Goal: Information Seeking & Learning: Learn about a topic

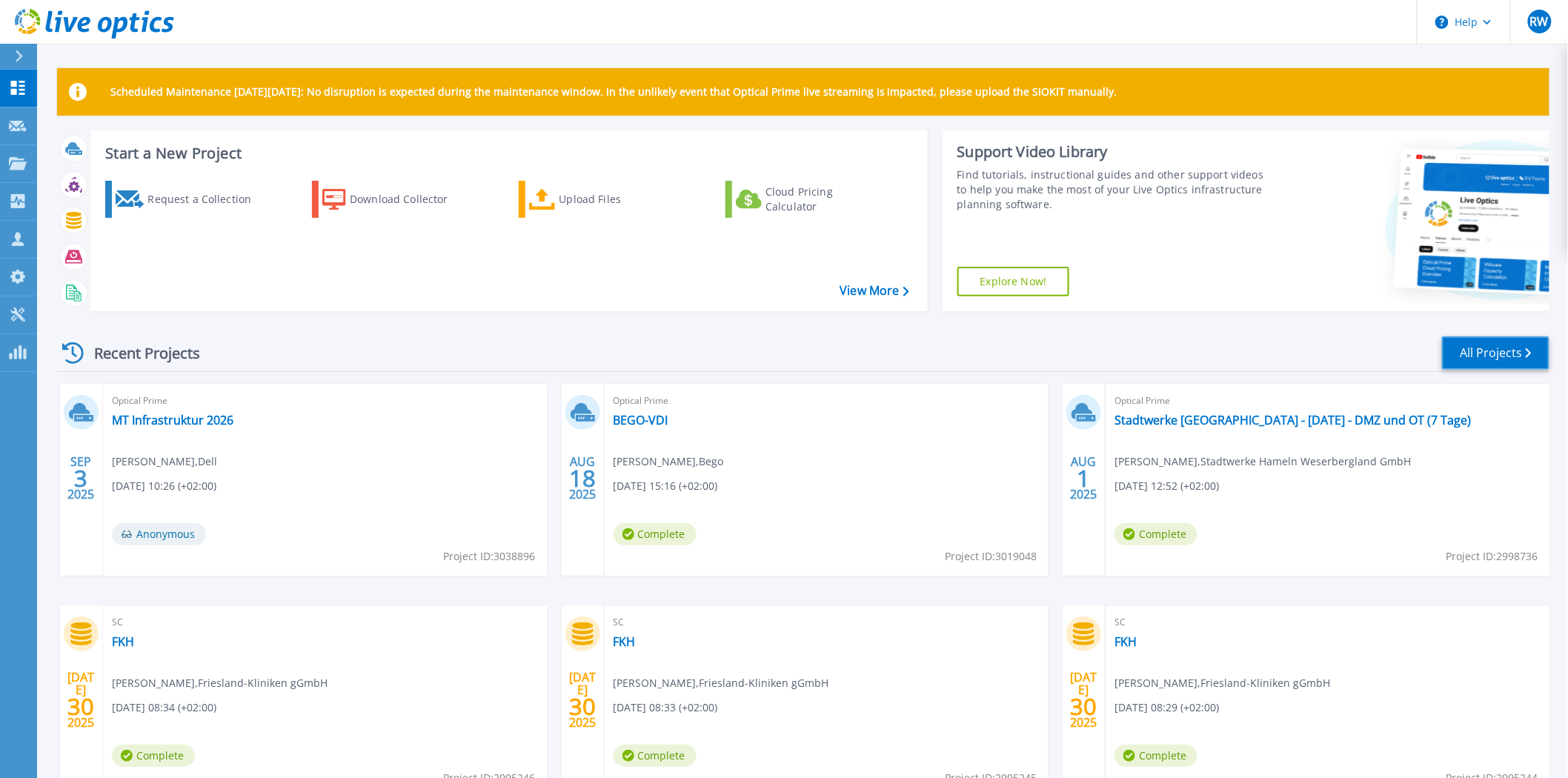
click at [1495, 349] on link "All Projects" at bounding box center [1496, 353] width 107 height 34
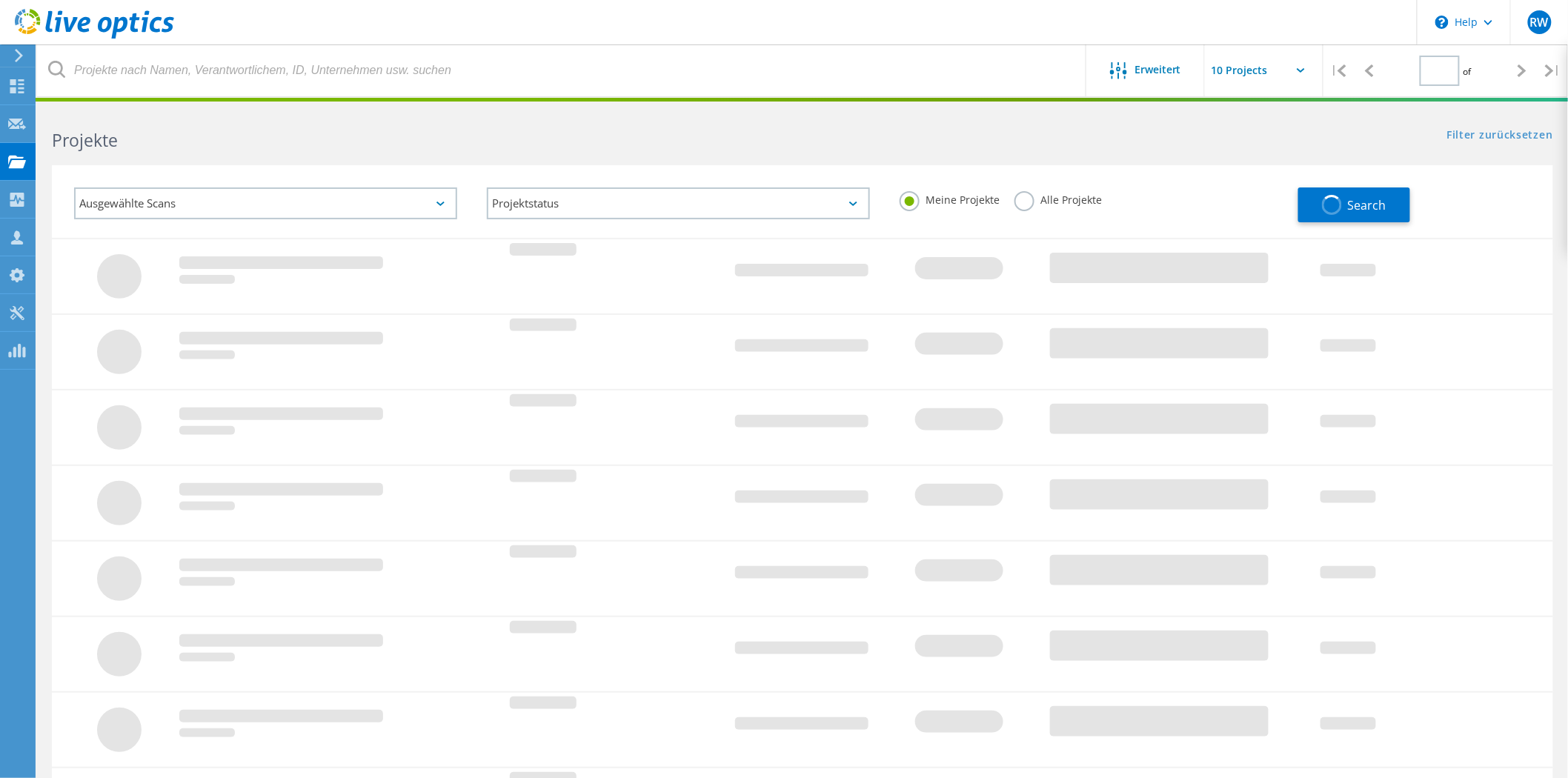
type input "1"
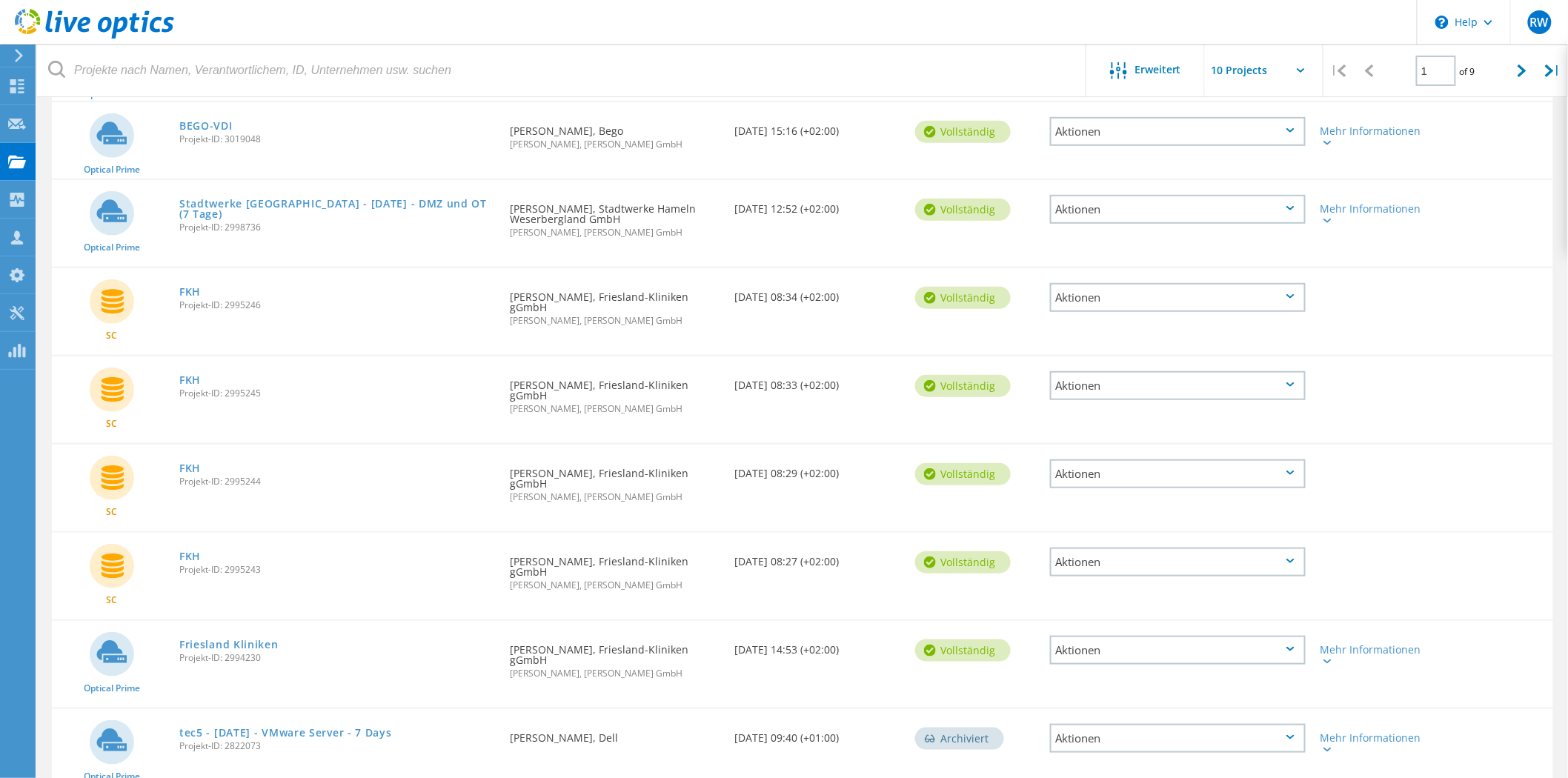
scroll to position [327, 0]
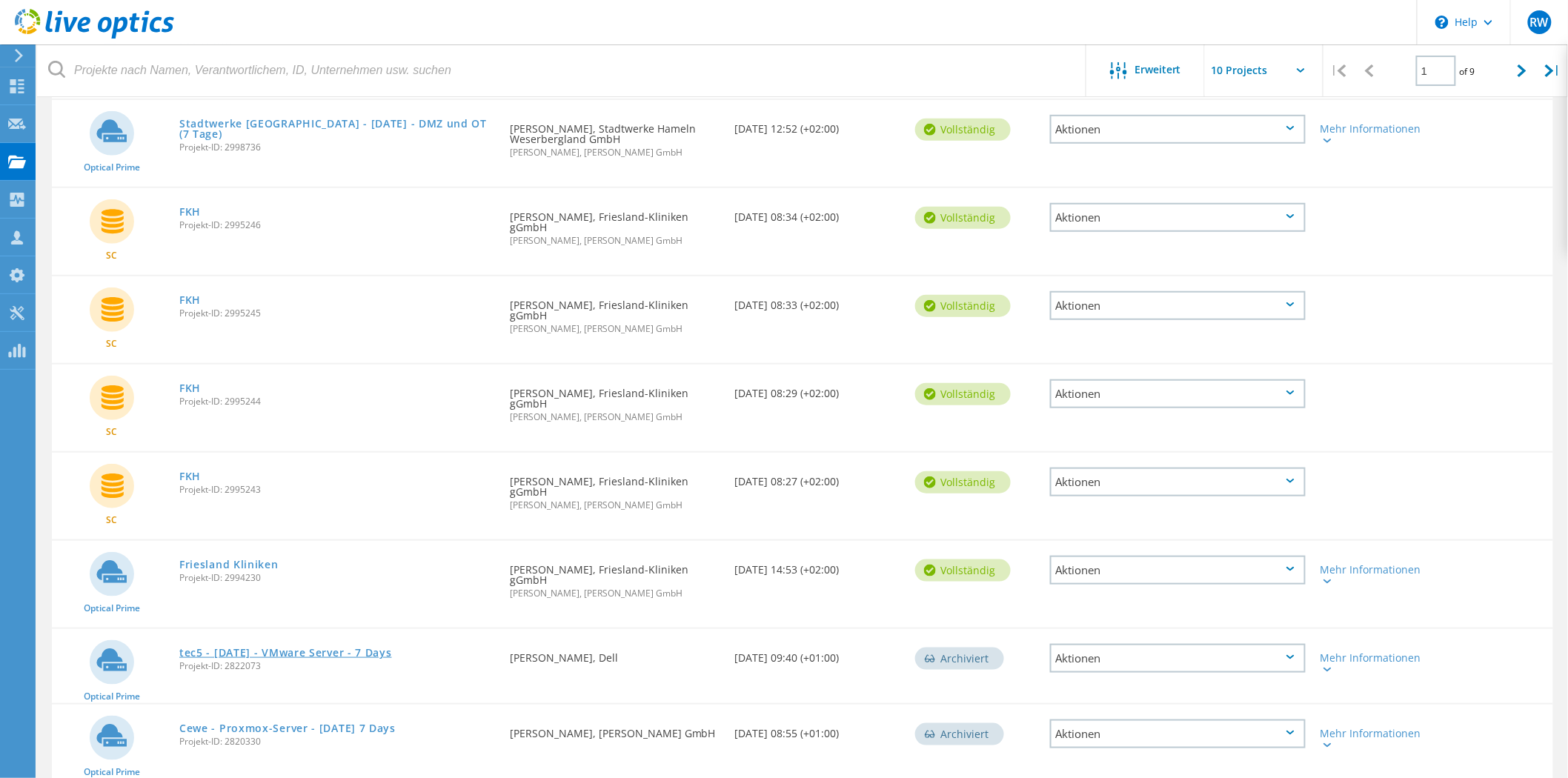
click at [260, 648] on link "tec5 - [DATE] - VMware Server - 7 Days" at bounding box center [286, 653] width 213 height 10
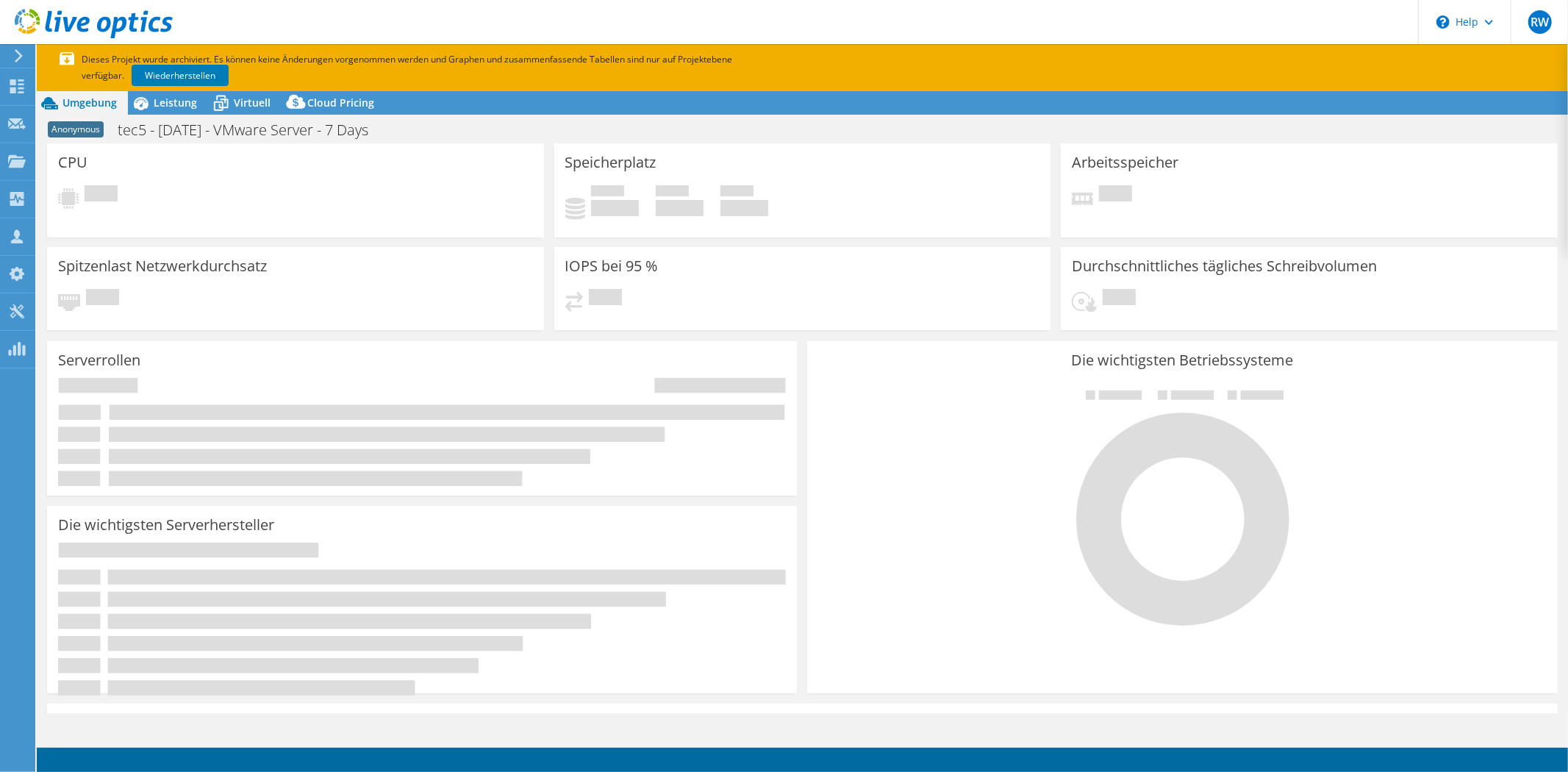
select select "USD"
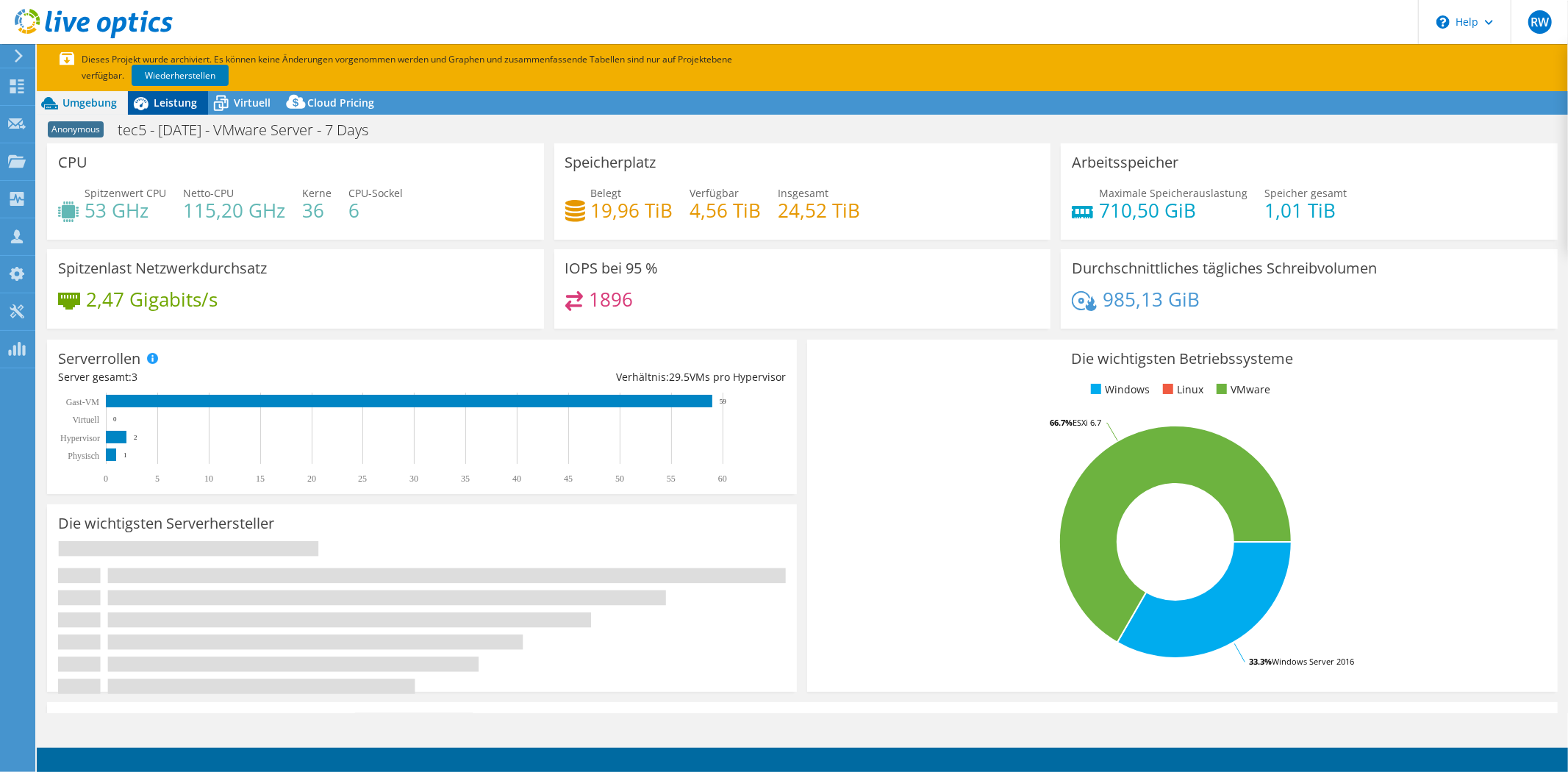
click at [186, 97] on span "Leistung" at bounding box center [176, 103] width 43 height 14
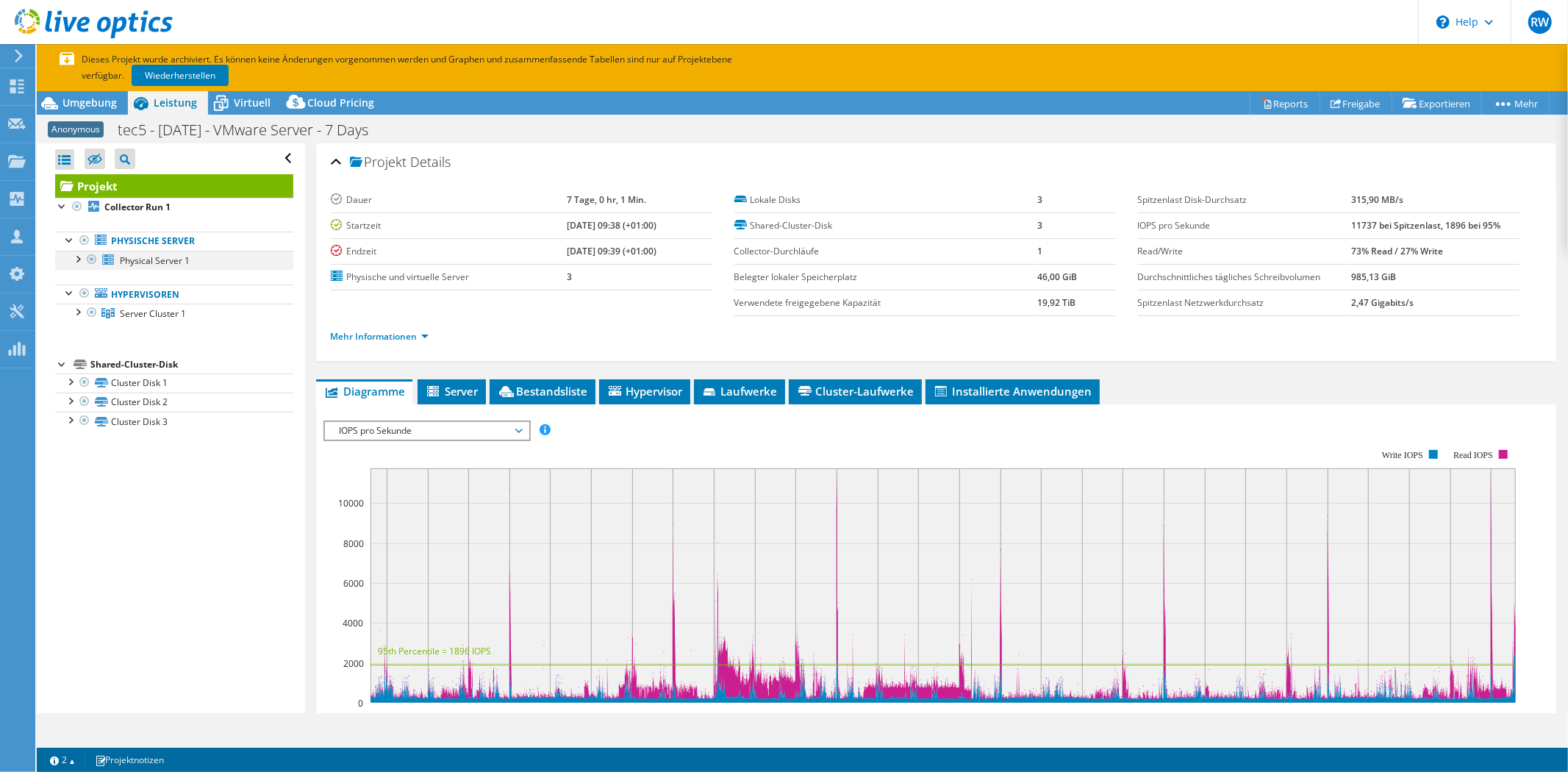
click at [75, 256] on div at bounding box center [77, 258] width 15 height 15
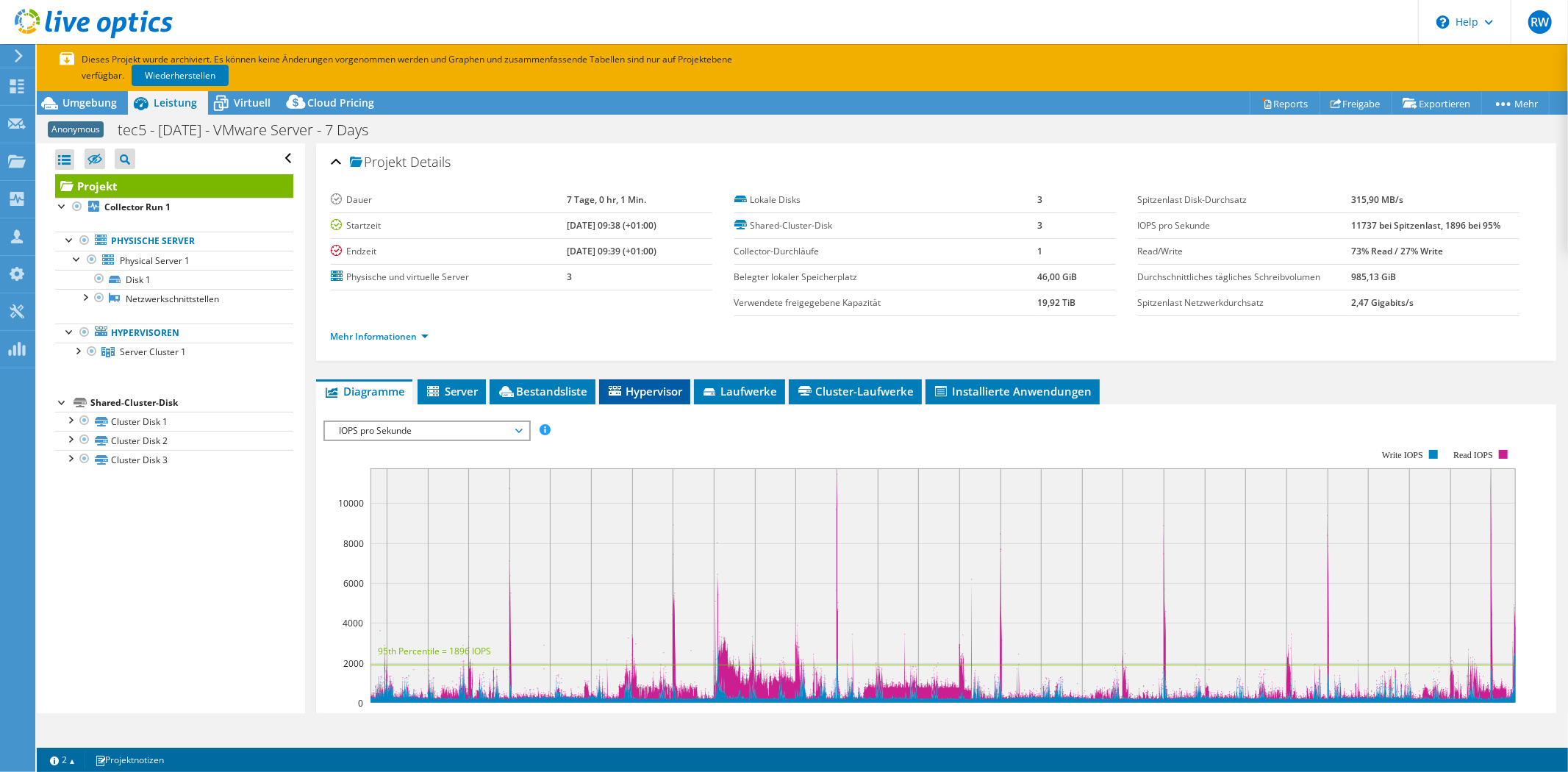
click at [647, 386] on span "Hypervisor" at bounding box center [644, 391] width 76 height 15
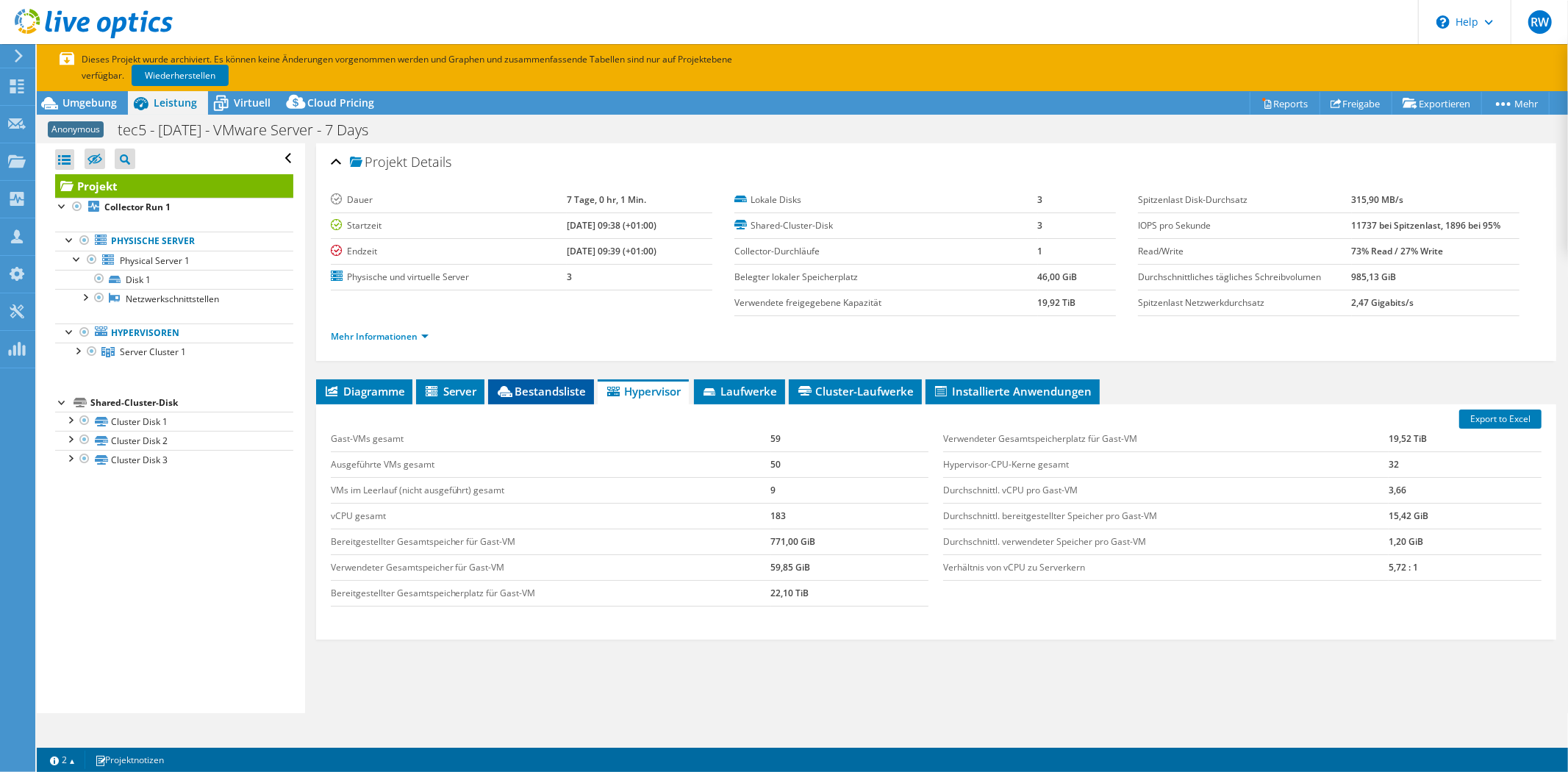
click at [532, 394] on span "Bestandsliste" at bounding box center [541, 391] width 91 height 15
